Goal: Task Accomplishment & Management: Use online tool/utility

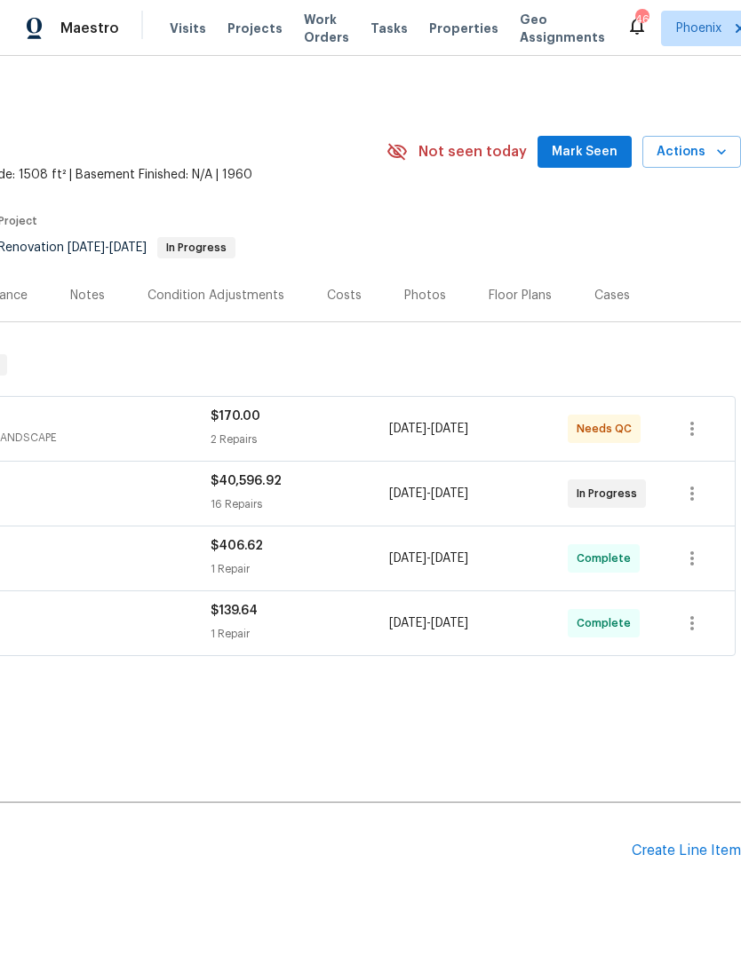
scroll to position [0, 263]
click at [592, 163] on span "Mark Seen" at bounding box center [585, 152] width 66 height 22
click at [721, 161] on icon "button" at bounding box center [721, 152] width 18 height 18
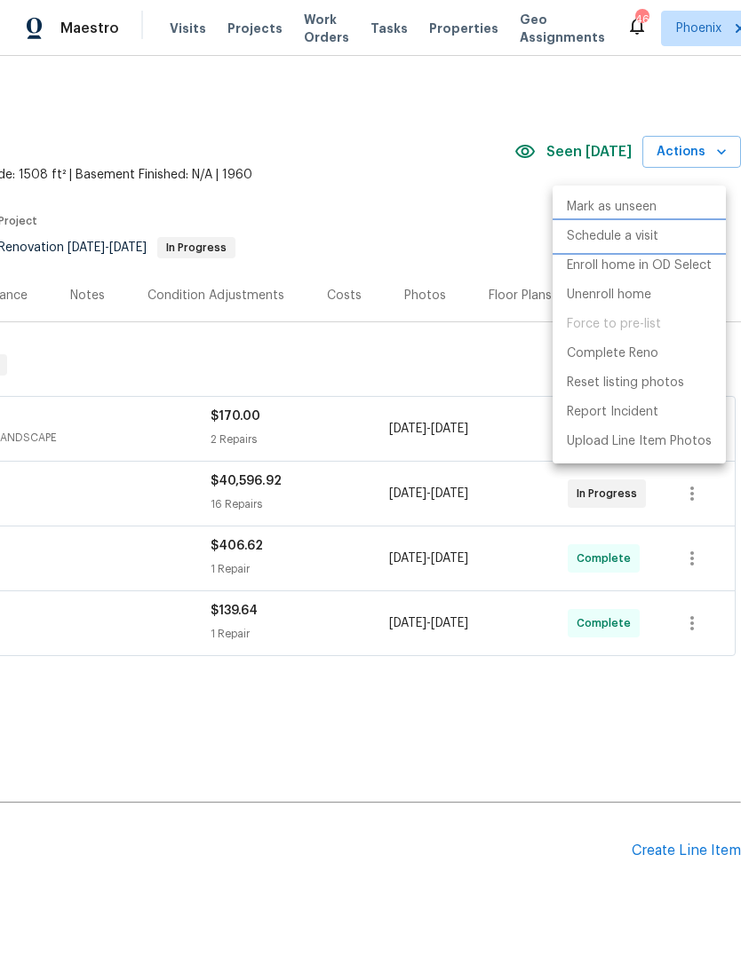
click at [638, 234] on p "Schedule a visit" at bounding box center [612, 236] width 91 height 19
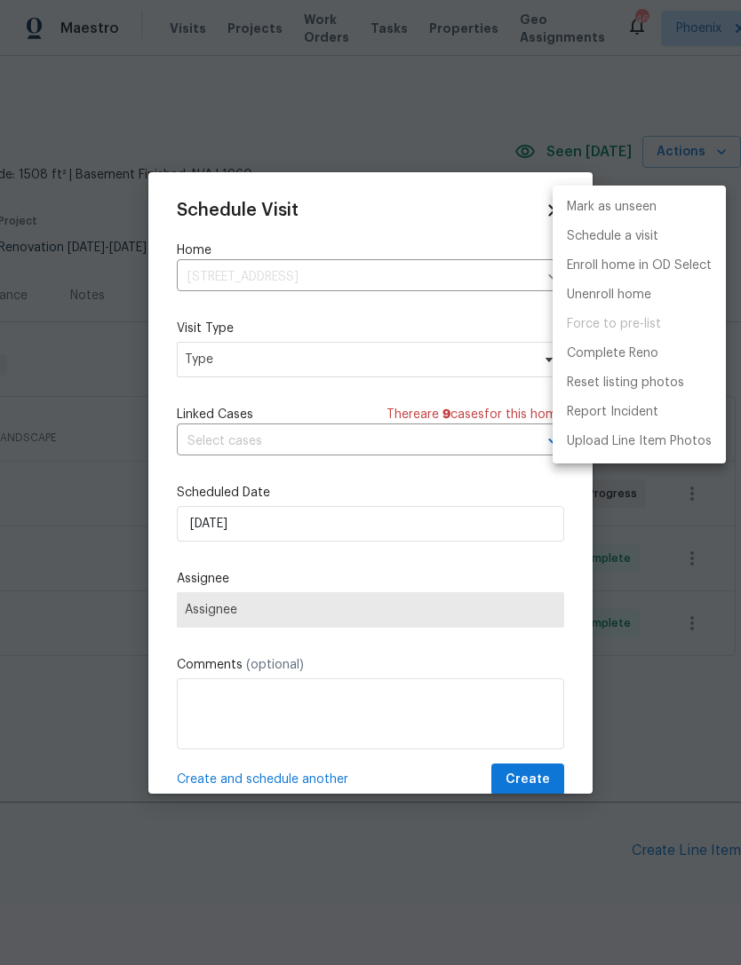
click at [291, 528] on div at bounding box center [370, 482] width 741 height 965
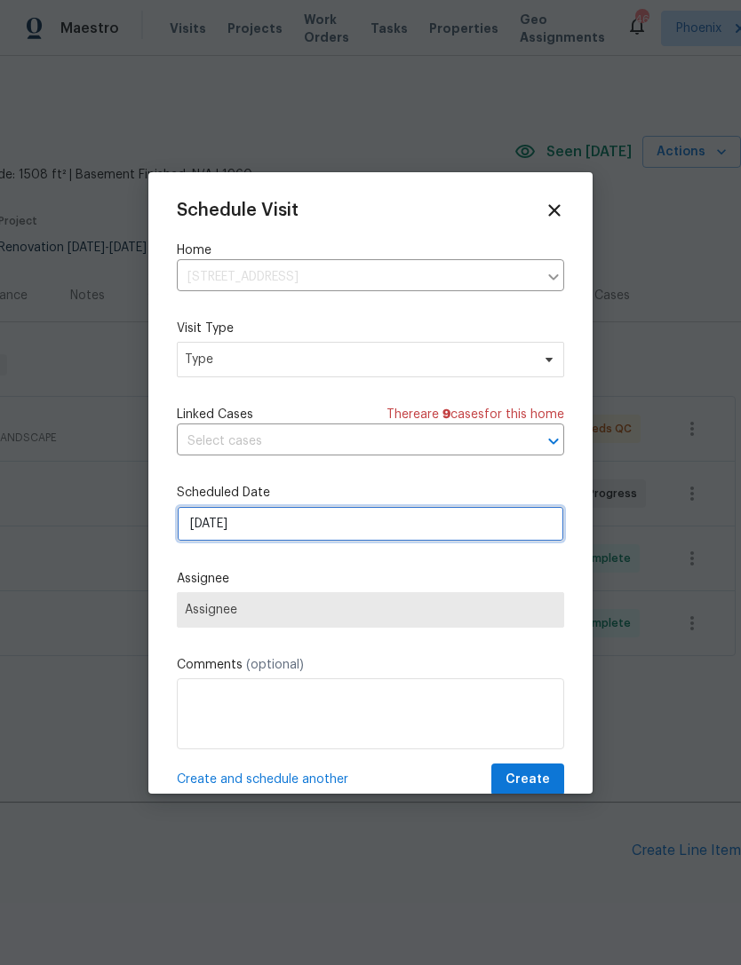
click at [299, 529] on input "[DATE]" at bounding box center [370, 524] width 387 height 36
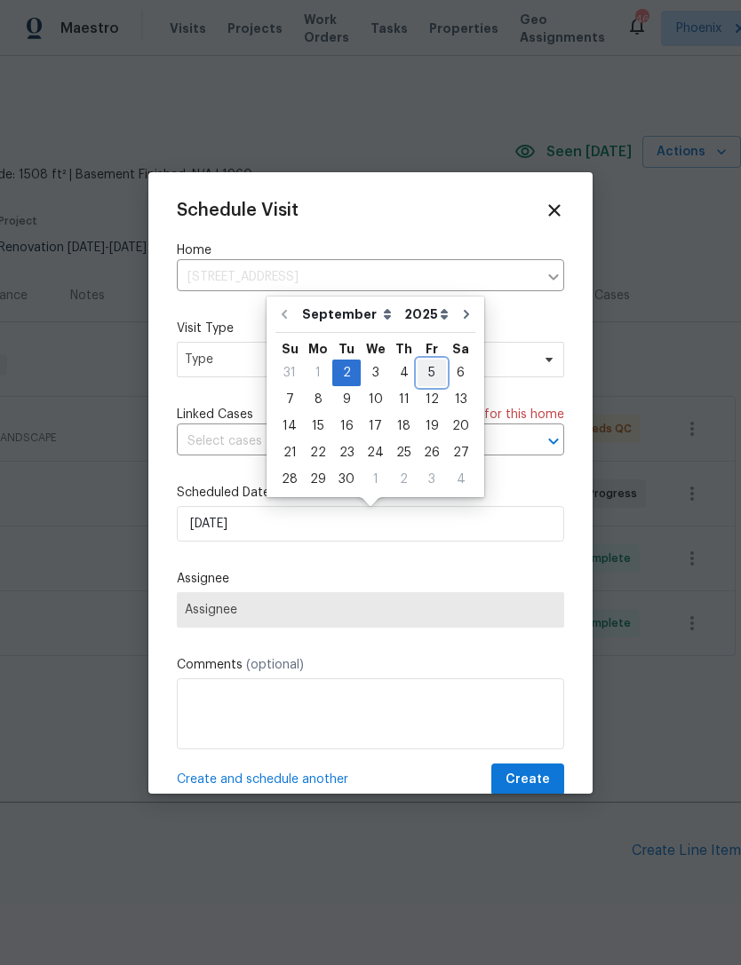
click at [422, 368] on div "5" at bounding box center [431, 373] width 28 height 25
type input "[DATE]"
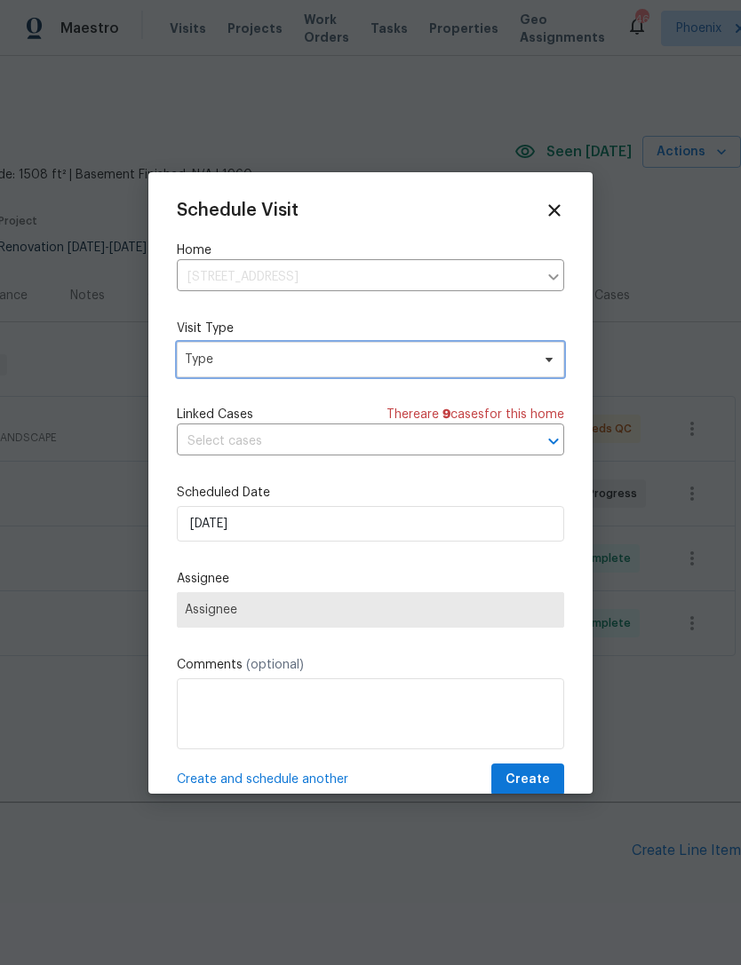
click at [290, 365] on span "Type" at bounding box center [357, 360] width 345 height 18
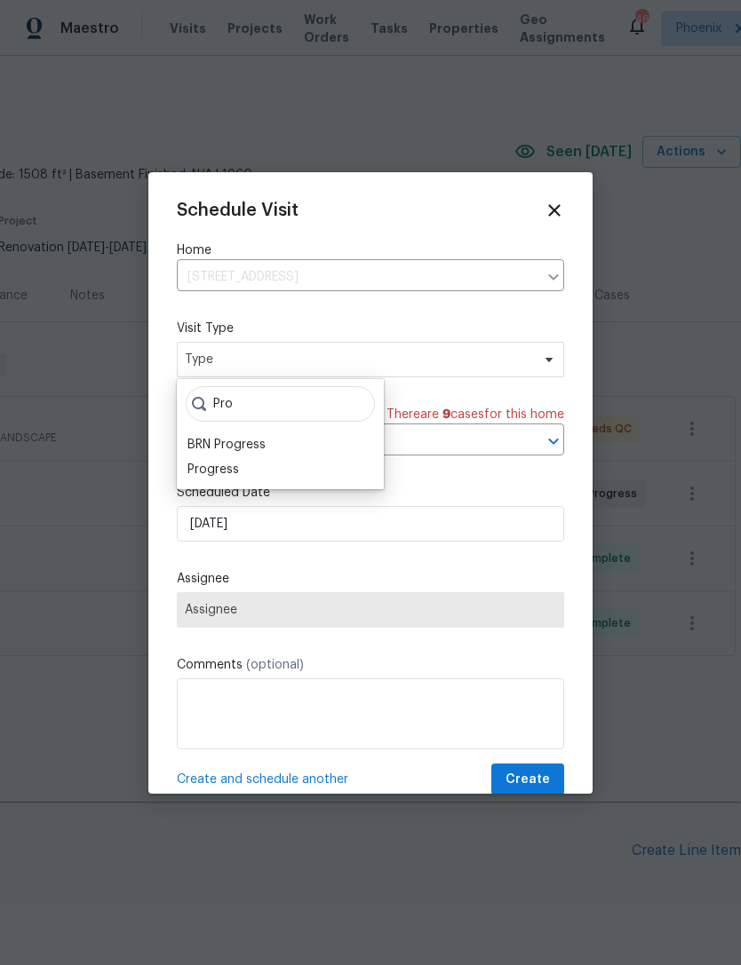
type input "Pro"
click at [216, 477] on div "Progress" at bounding box center [213, 470] width 52 height 18
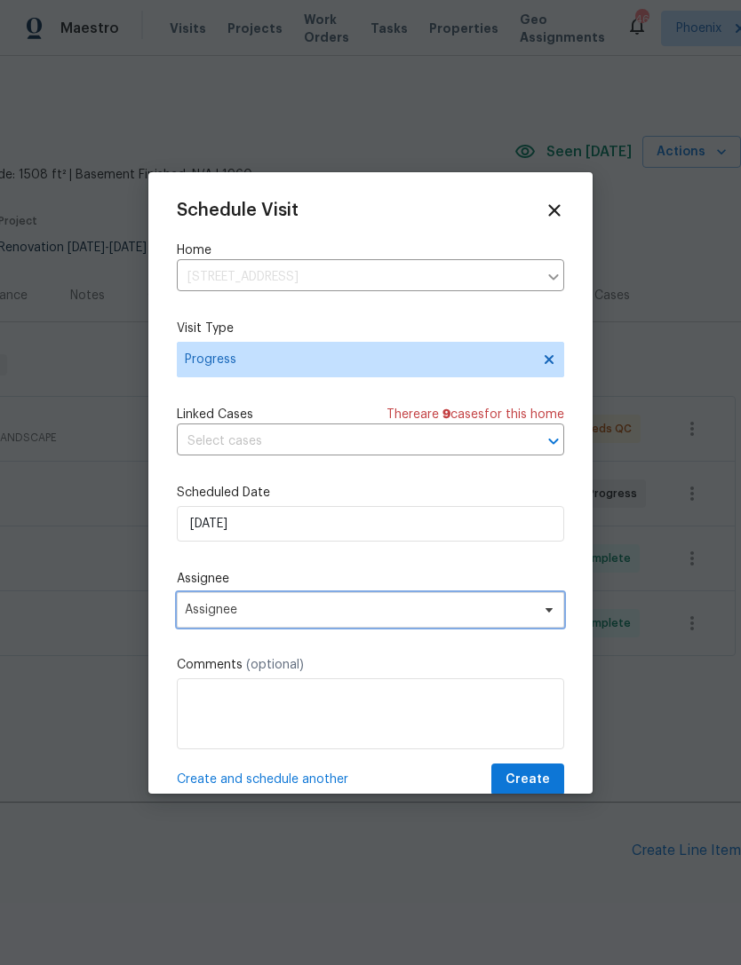
click at [408, 608] on span "Assignee" at bounding box center [359, 610] width 348 height 14
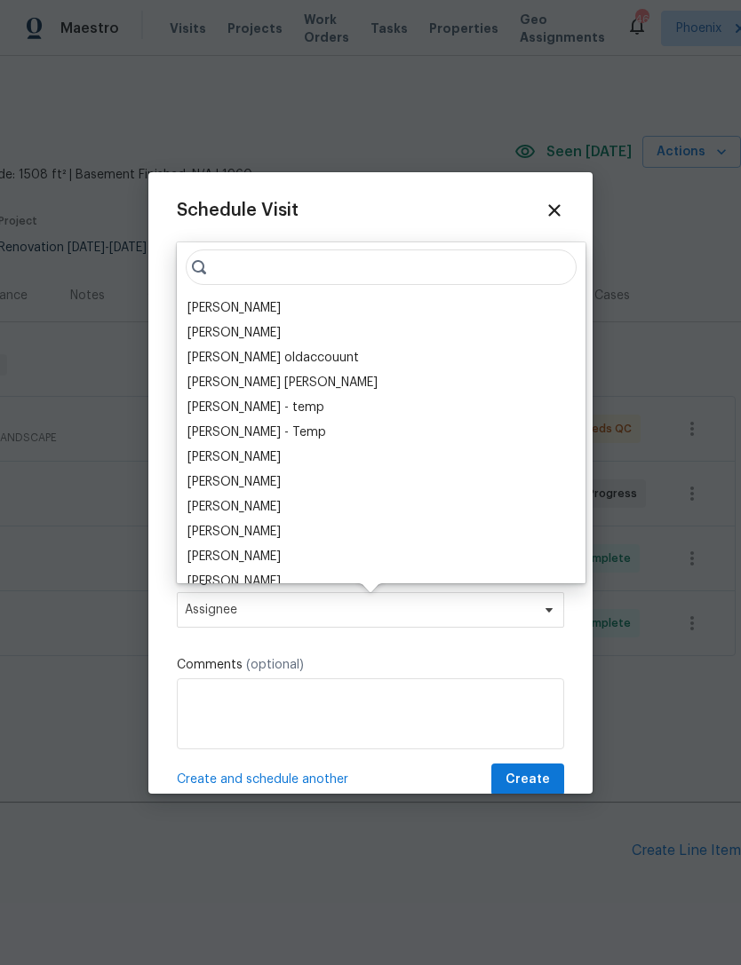
click at [254, 308] on div "[PERSON_NAME]" at bounding box center [233, 308] width 93 height 18
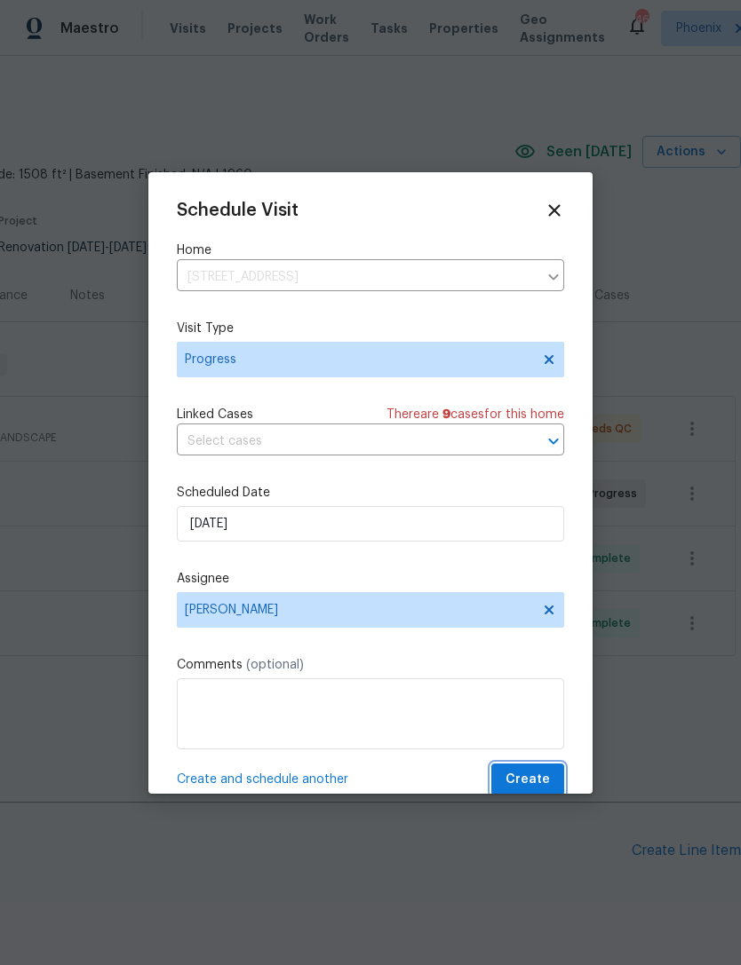
click at [534, 787] on span "Create" at bounding box center [527, 780] width 44 height 22
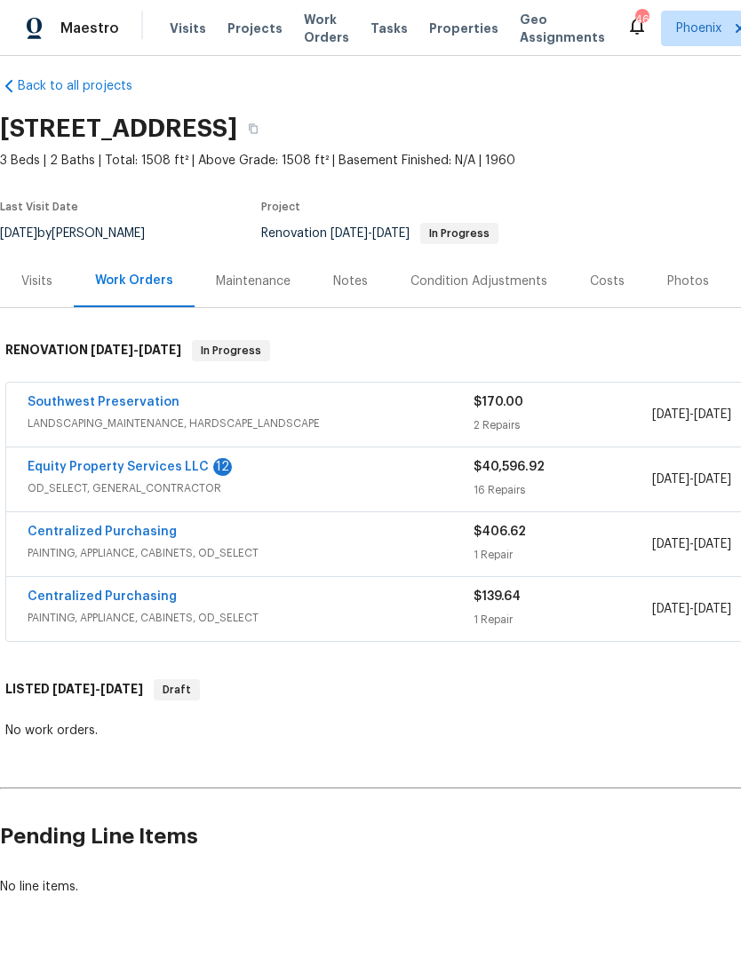
scroll to position [14, 0]
click at [34, 290] on div "Visits" at bounding box center [36, 282] width 31 height 18
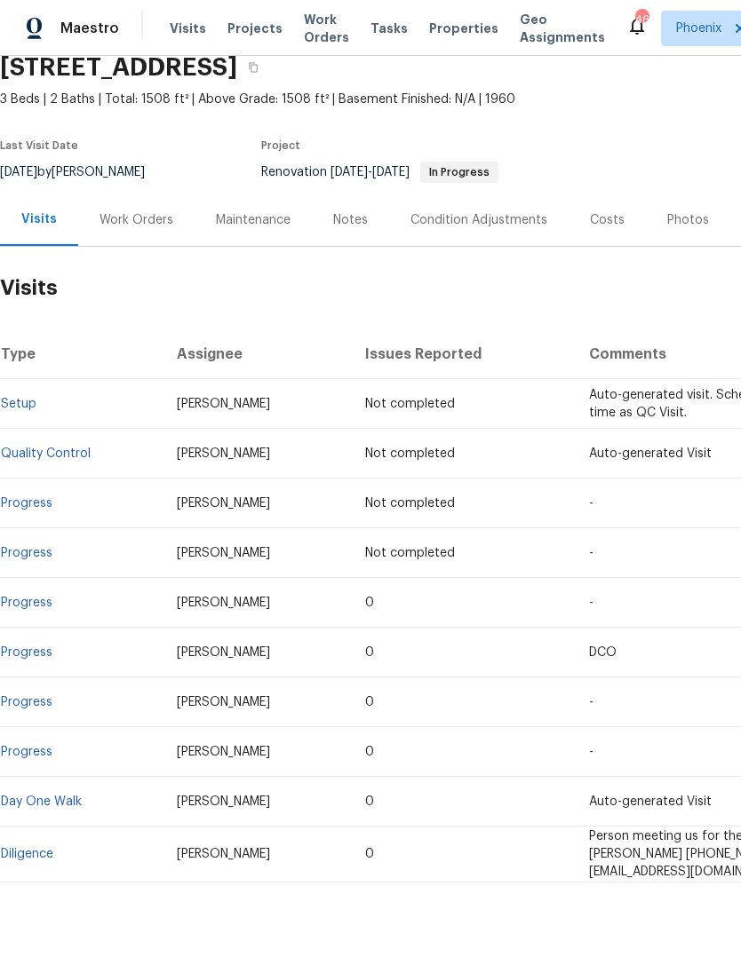
scroll to position [75, 0]
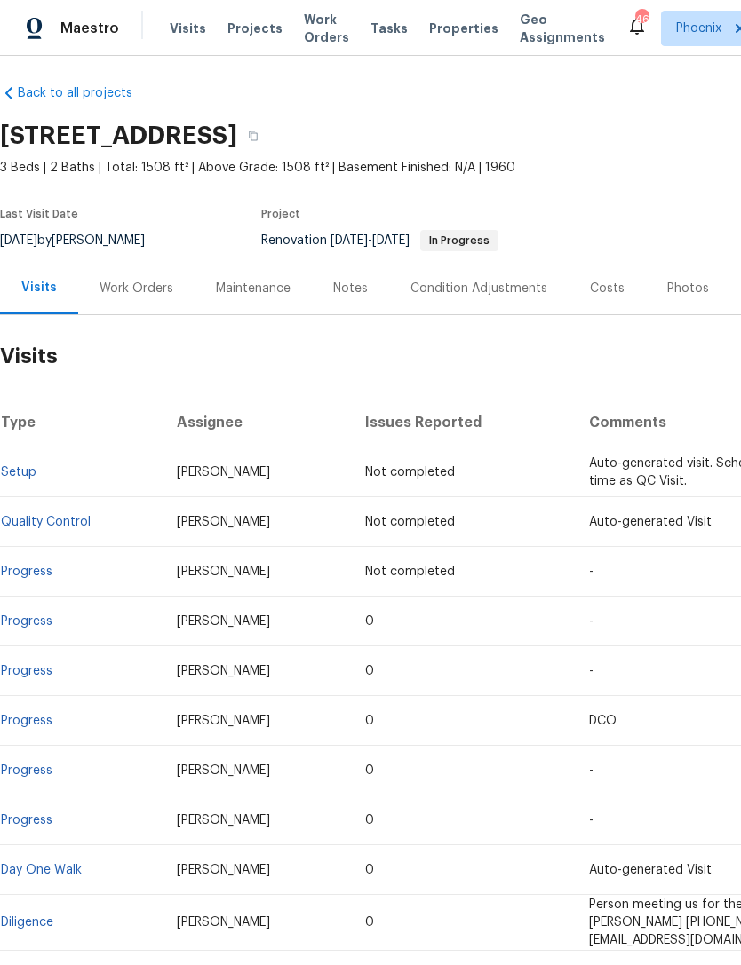
scroll to position [7, 0]
